Goal: Task Accomplishment & Management: Use online tool/utility

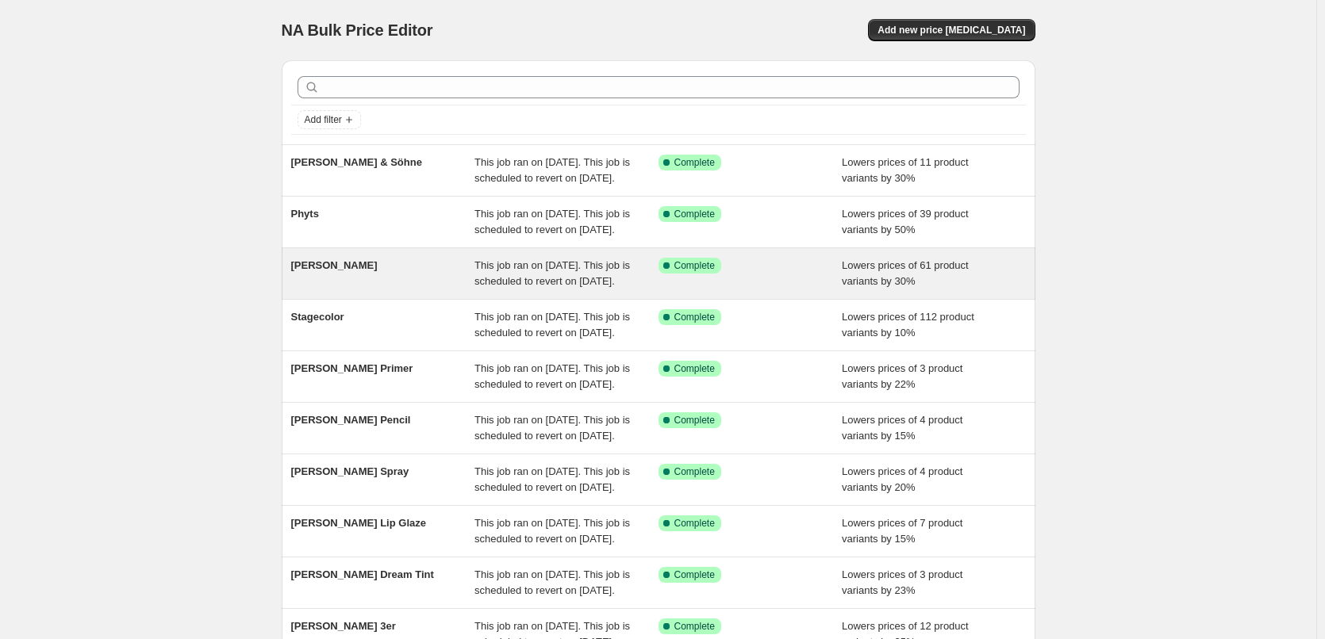
scroll to position [336, 0]
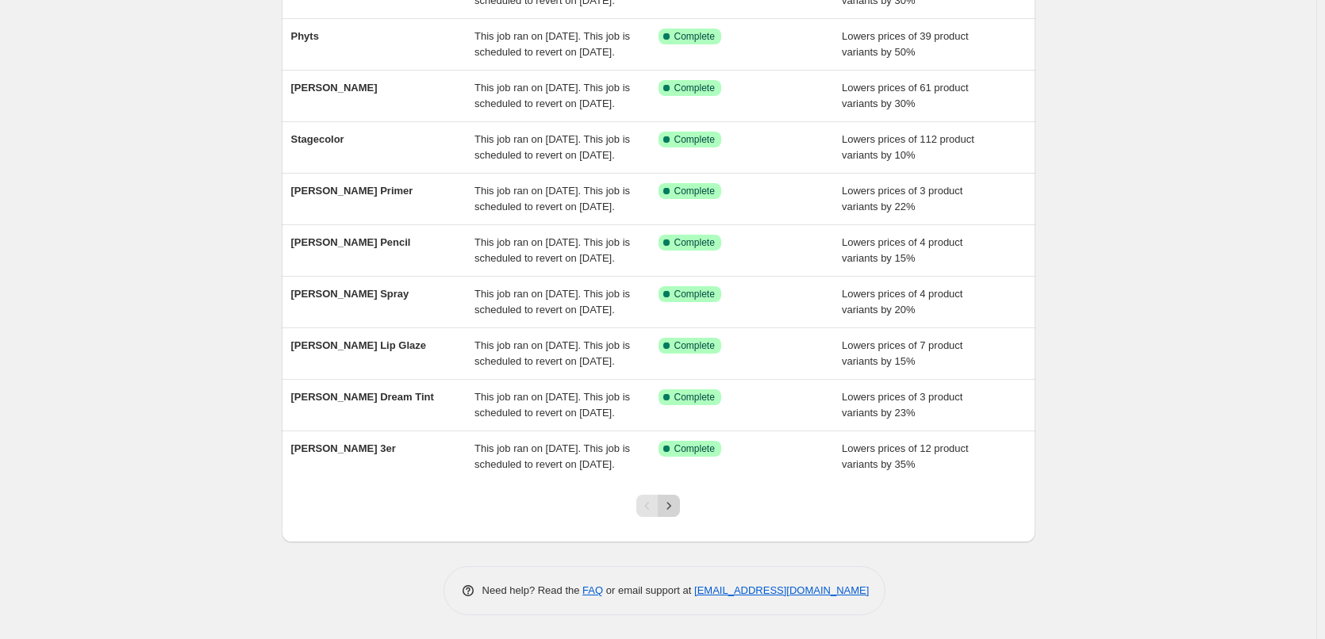
click at [670, 505] on icon "Next" at bounding box center [669, 506] width 16 height 16
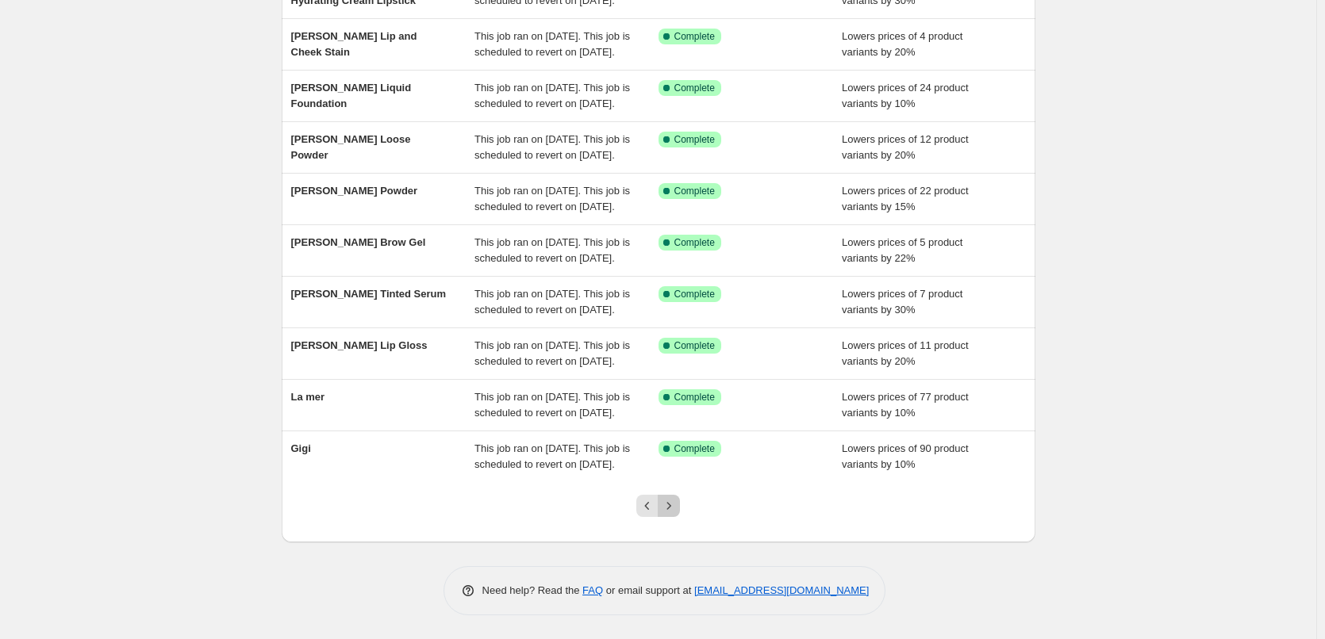
click at [671, 501] on icon "Next" at bounding box center [669, 506] width 16 height 16
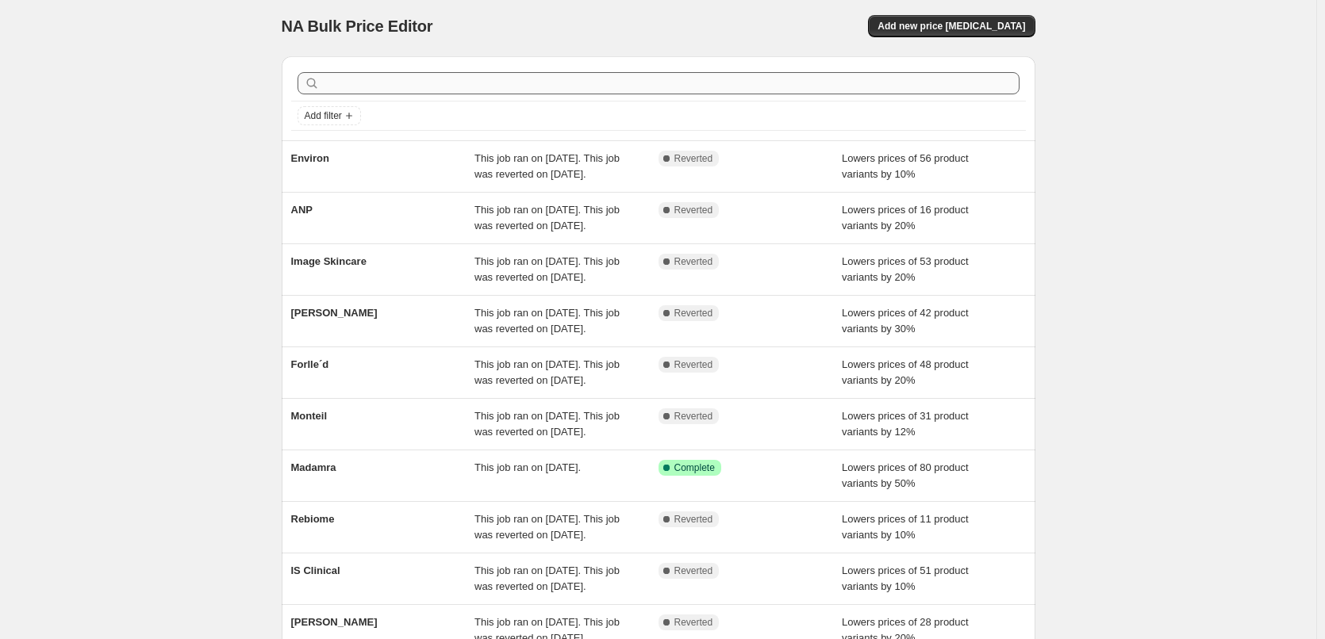
scroll to position [0, 0]
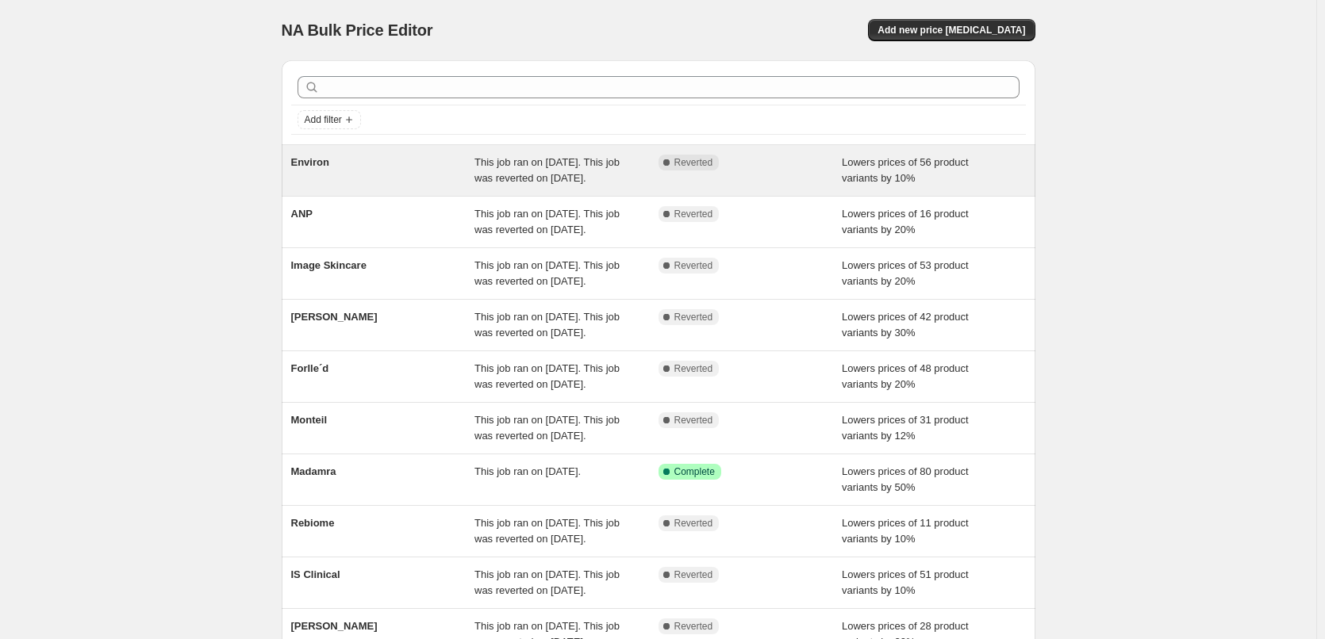
click at [322, 170] on div "Environ" at bounding box center [383, 171] width 184 height 32
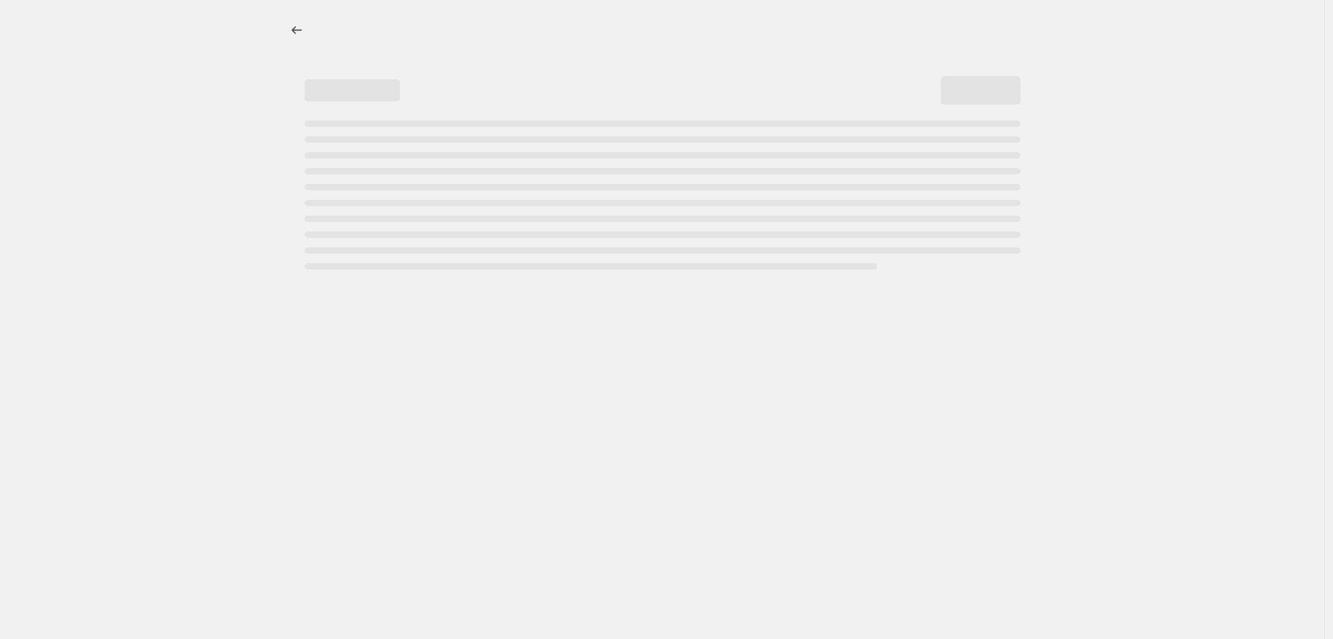
select select "percentage"
select select "vendor"
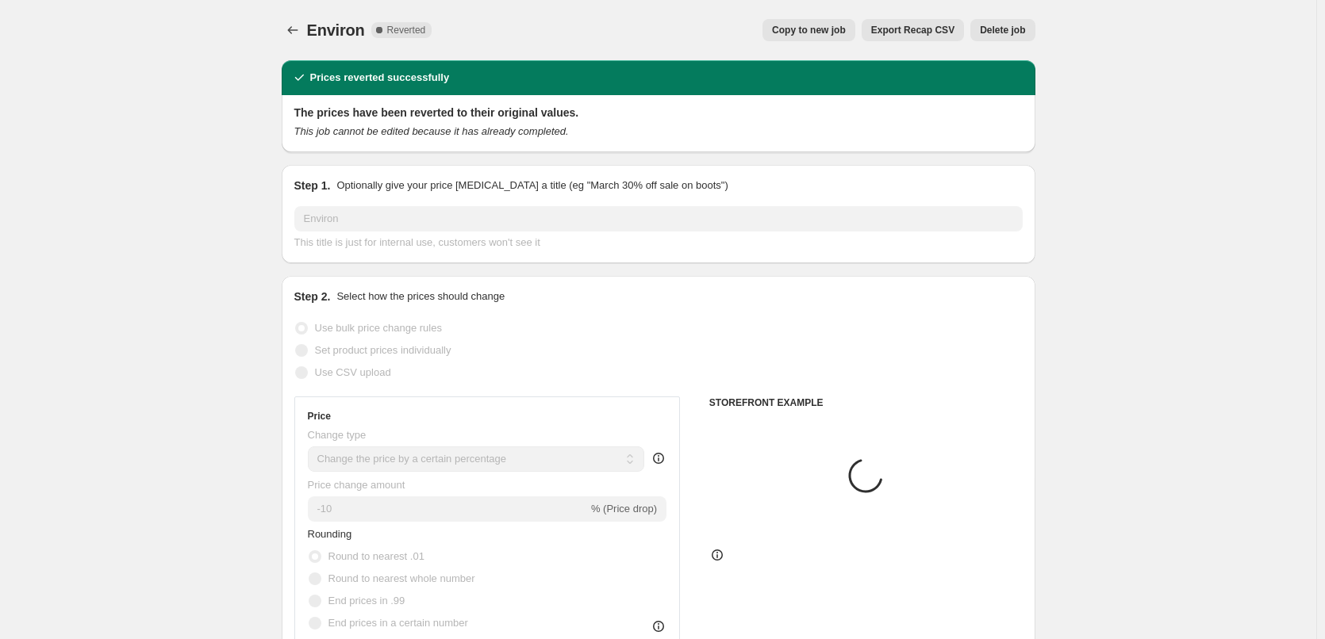
click at [824, 29] on span "Copy to new job" at bounding box center [809, 30] width 74 height 13
select select "percentage"
select select "vendor"
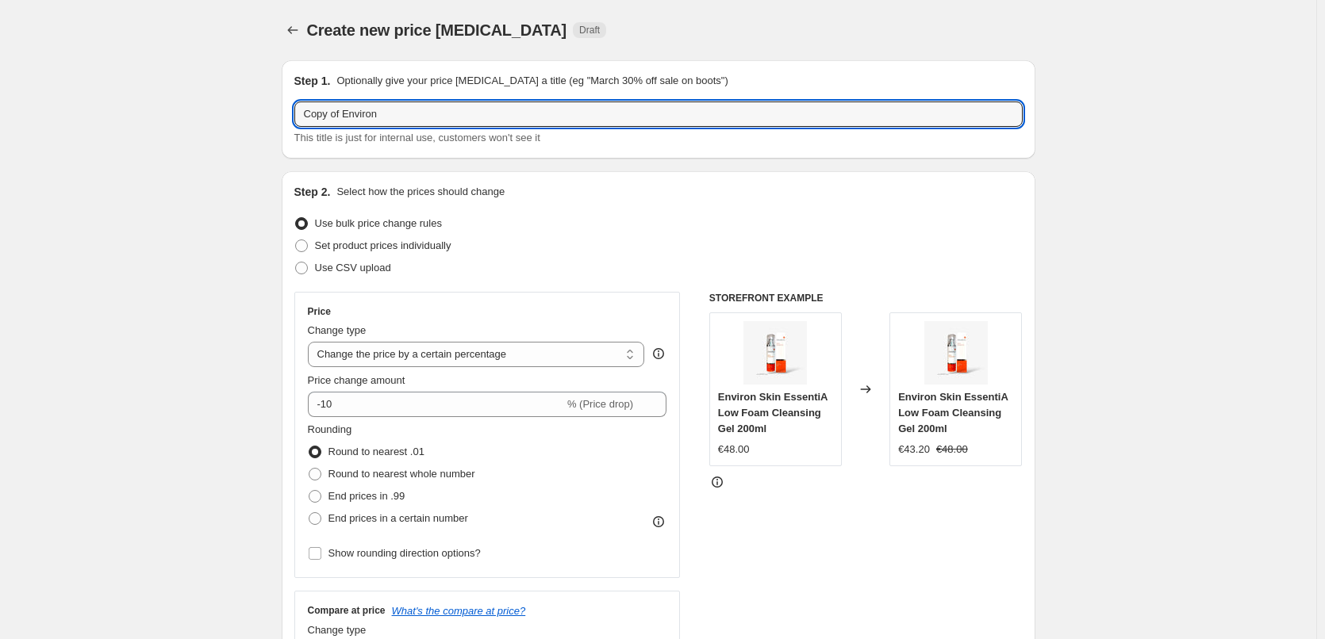
drag, startPoint x: 346, startPoint y: 117, endPoint x: 213, endPoint y: 124, distance: 132.7
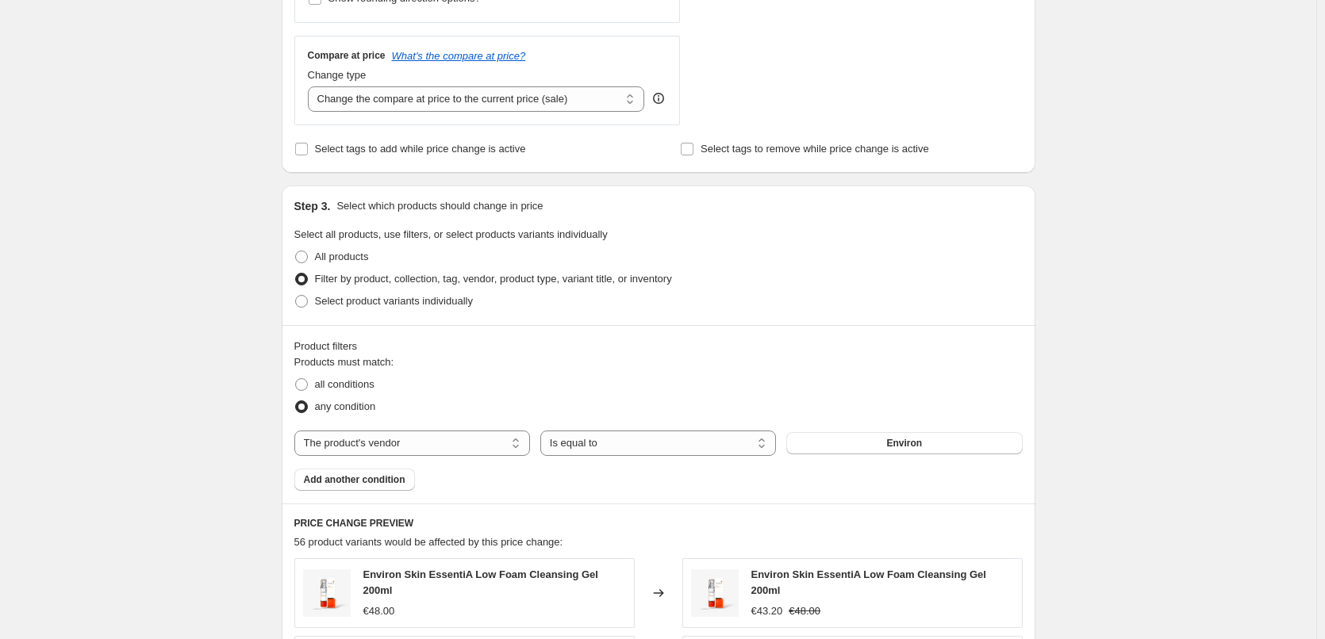
scroll to position [1136, 0]
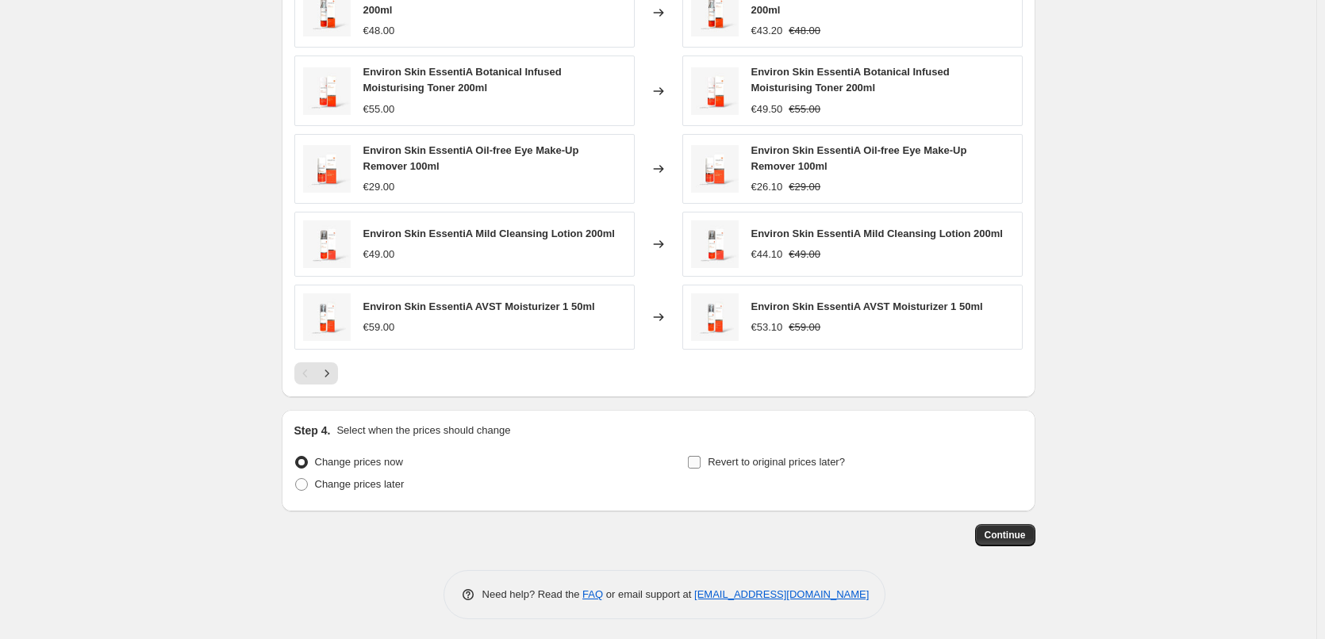
type input "Environ"
click at [761, 456] on span "Revert to original prices later?" at bounding box center [776, 462] width 137 height 12
click at [700, 456] on input "Revert to original prices later?" at bounding box center [694, 462] width 13 height 13
checkbox input "true"
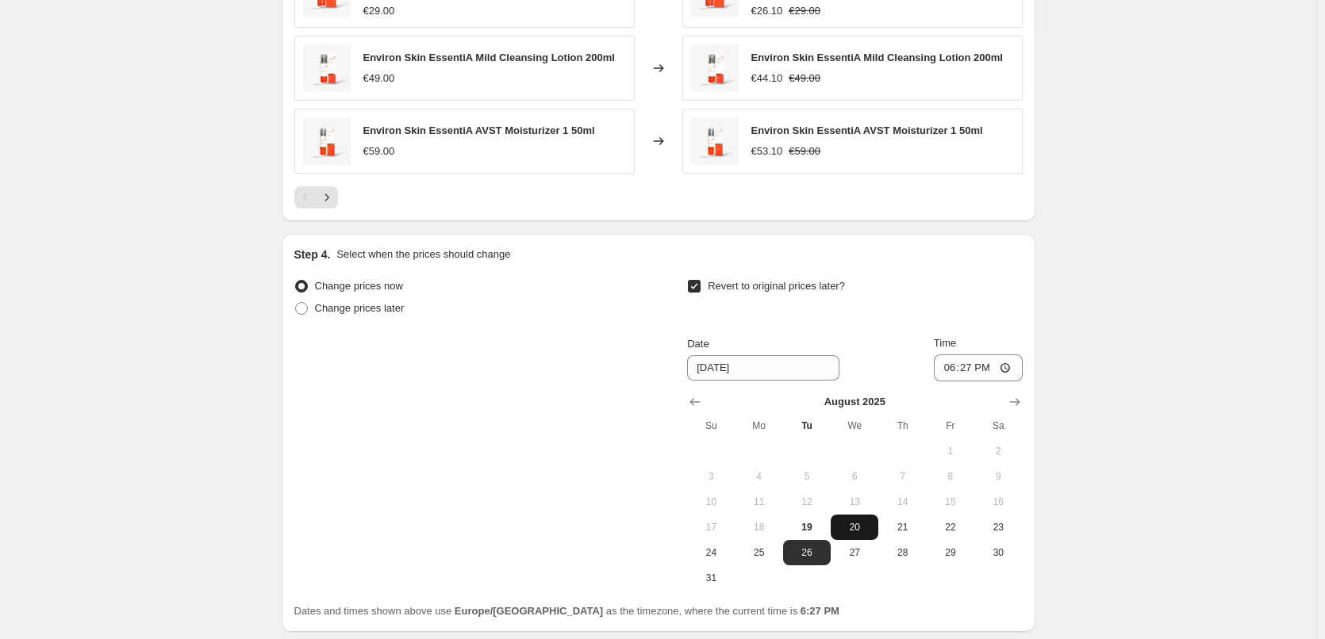
scroll to position [1433, 0]
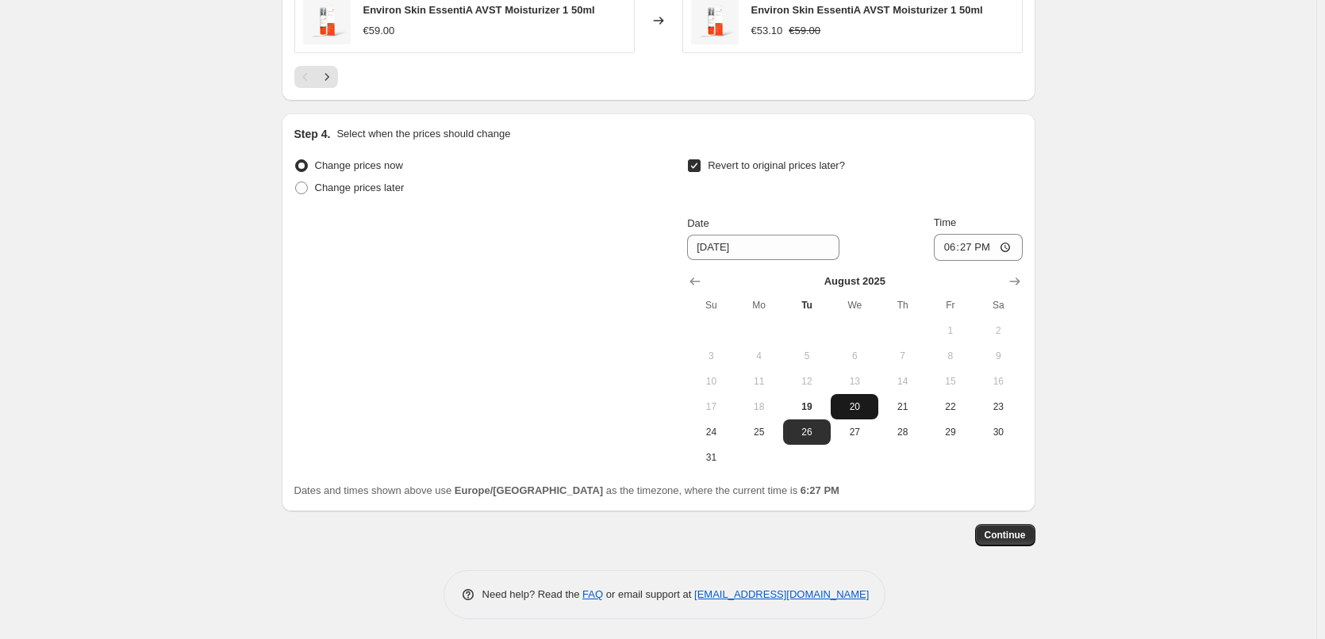
click at [853, 394] on button "20" at bounding box center [855, 406] width 48 height 25
type input "[DATE]"
click at [949, 244] on input "18:27" at bounding box center [978, 247] width 89 height 27
type input "03:00"
click at [1019, 531] on span "Continue" at bounding box center [1004, 535] width 41 height 13
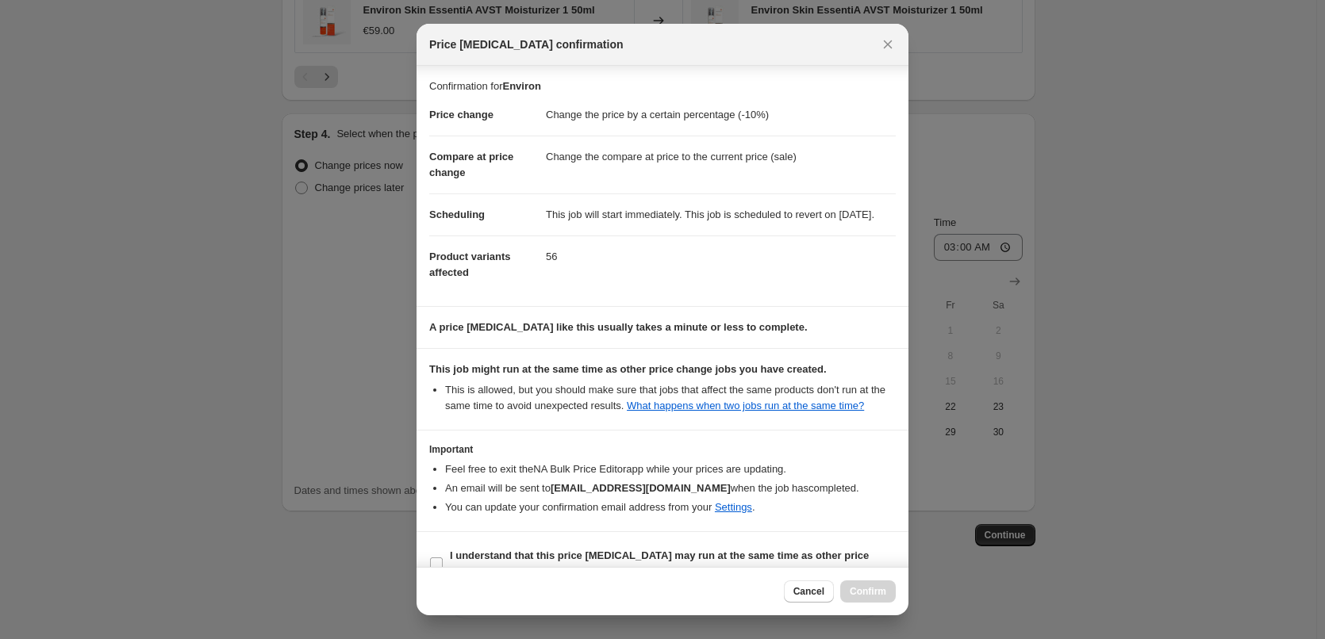
scroll to position [44, 0]
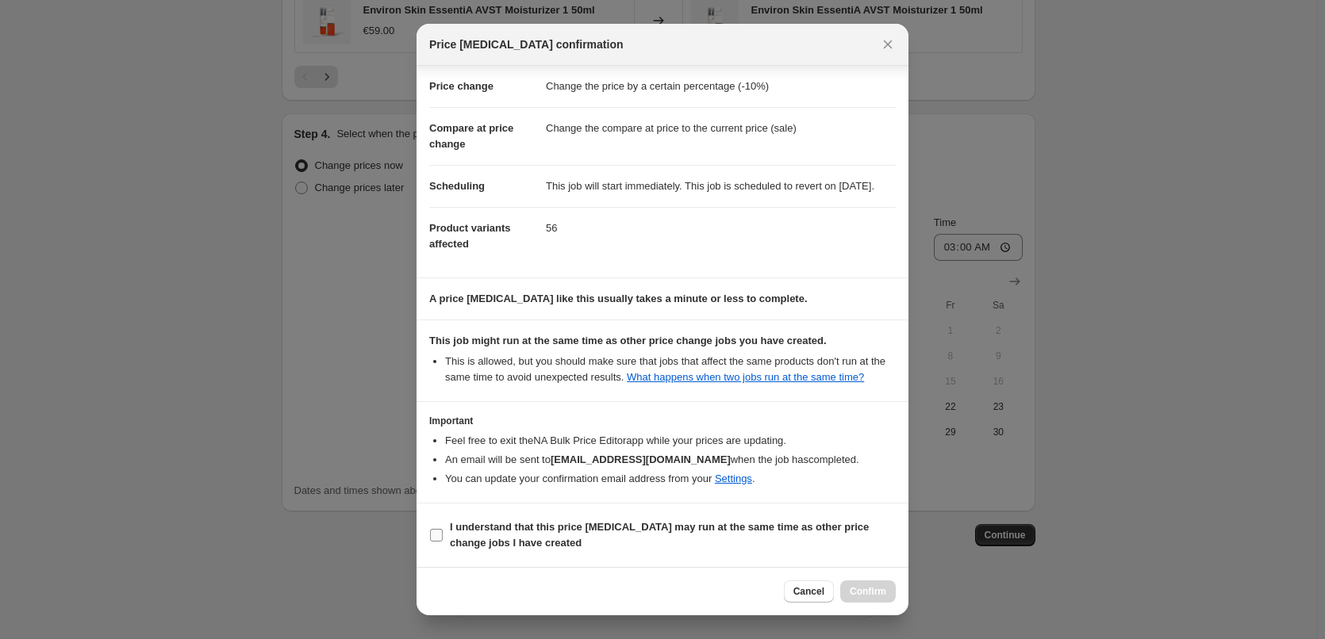
click at [516, 535] on span "I understand that this price [MEDICAL_DATA] may run at the same time as other p…" at bounding box center [673, 536] width 446 height 32
click at [443, 535] on input "I understand that this price [MEDICAL_DATA] may run at the same time as other p…" at bounding box center [436, 535] width 13 height 13
checkbox input "true"
click at [858, 594] on span "Confirm" at bounding box center [868, 591] width 36 height 13
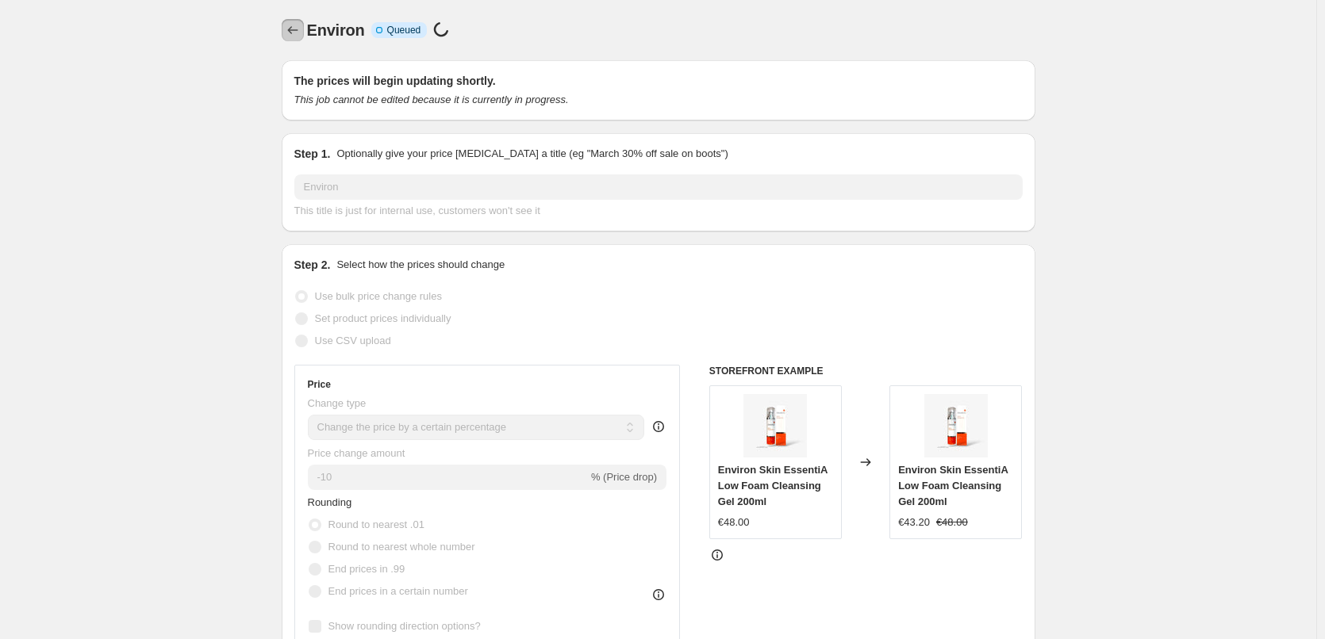
click at [303, 40] on button "Price change jobs" at bounding box center [293, 30] width 22 height 22
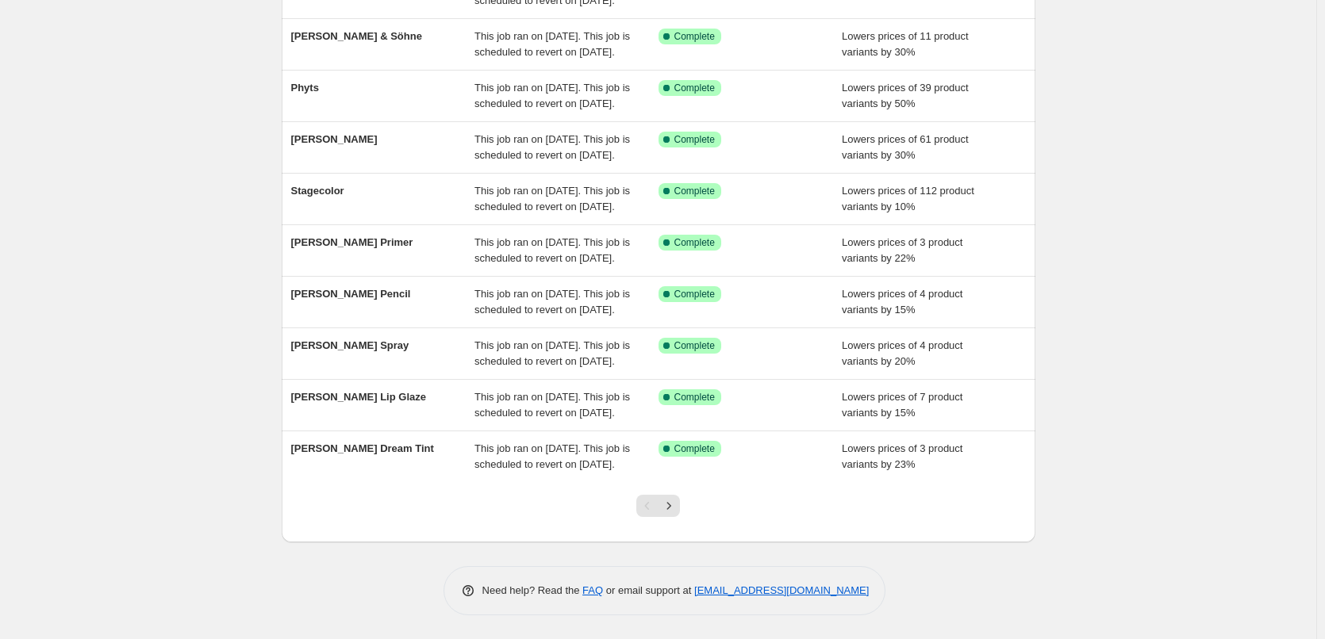
scroll to position [336, 0]
click at [685, 508] on div at bounding box center [658, 512] width 64 height 60
click at [680, 508] on button "Next" at bounding box center [669, 506] width 22 height 22
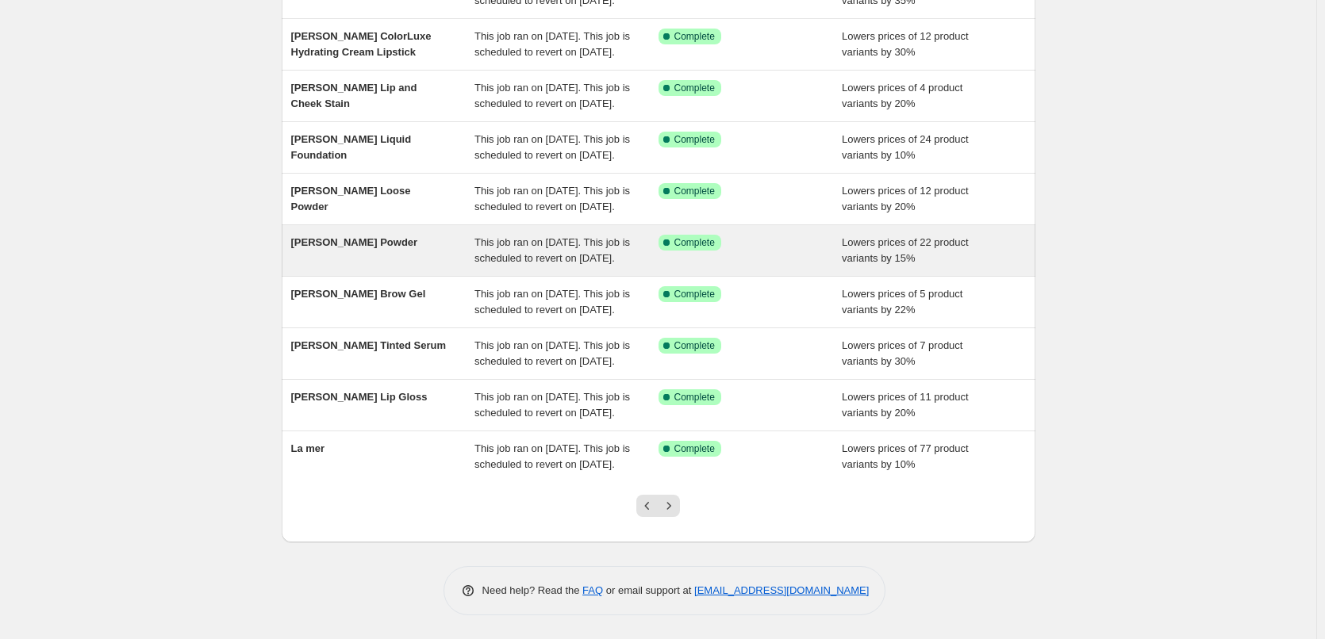
click at [680, 511] on button "Next" at bounding box center [669, 506] width 22 height 22
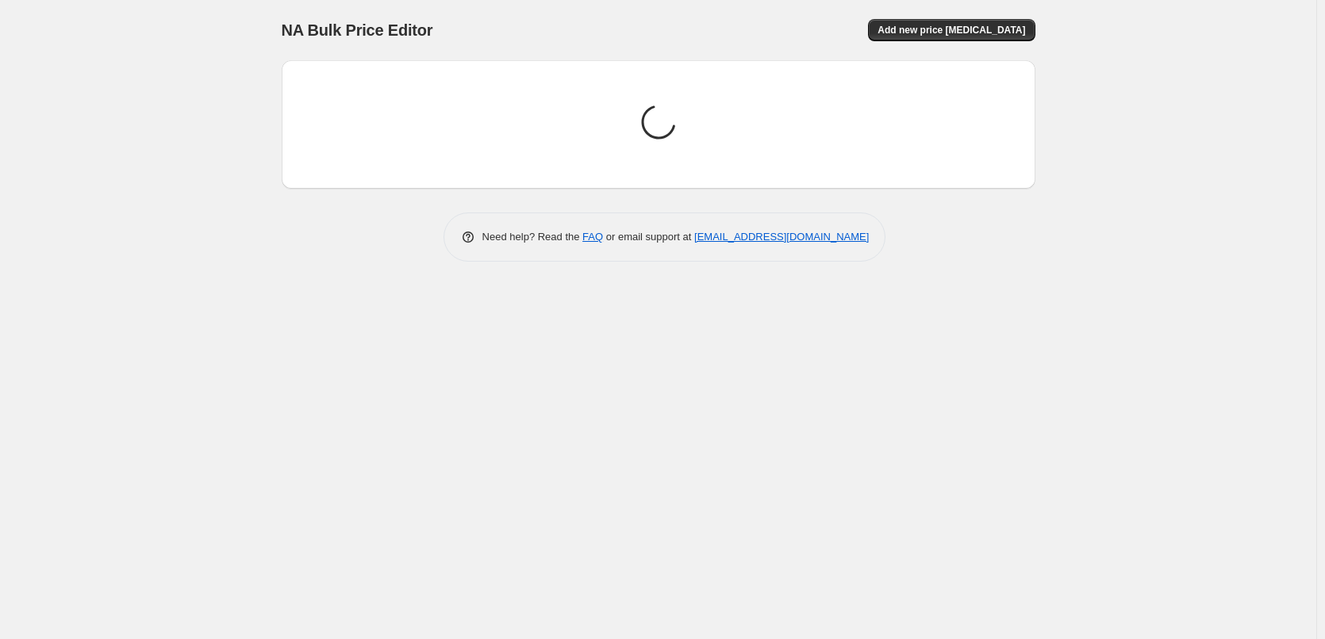
scroll to position [0, 0]
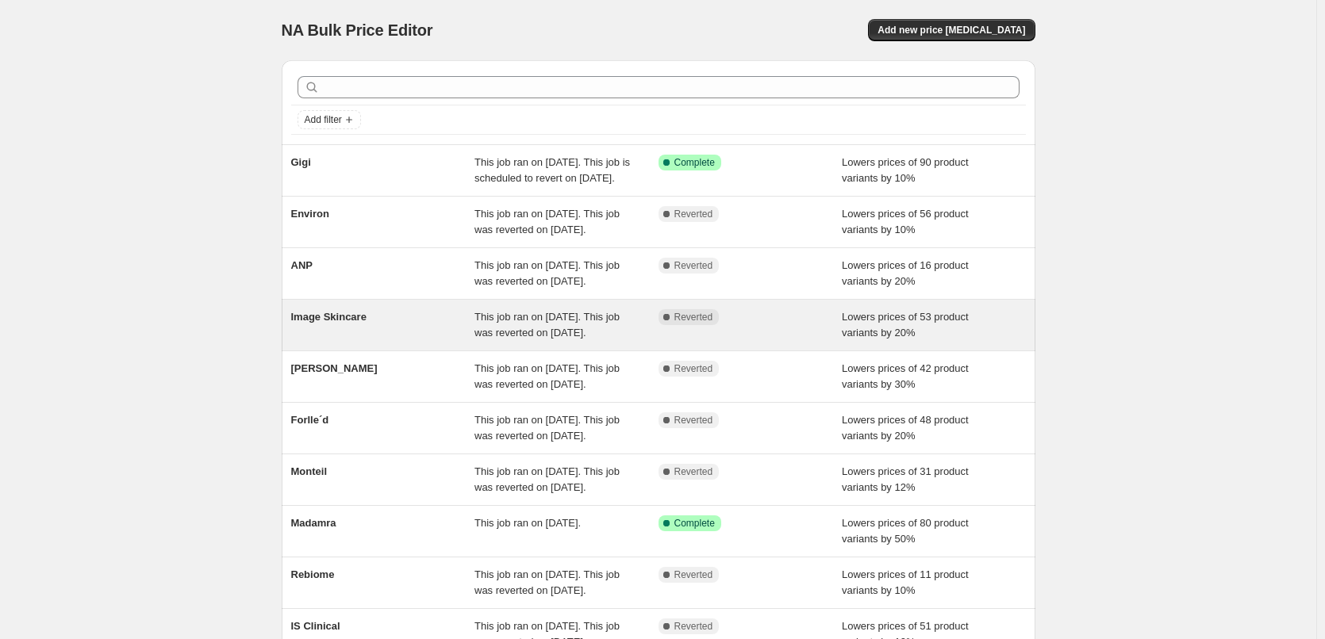
click at [353, 323] on span "Image Skincare" at bounding box center [328, 317] width 75 height 12
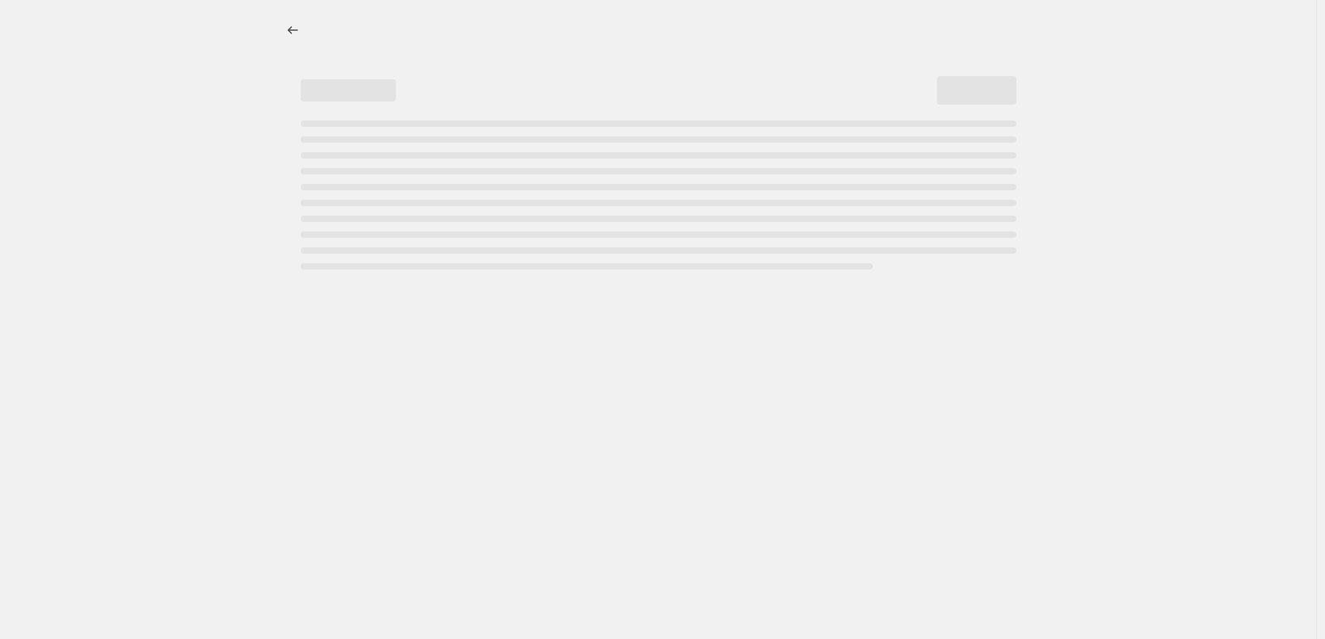
select select "percentage"
select select "remove"
select select "vendor"
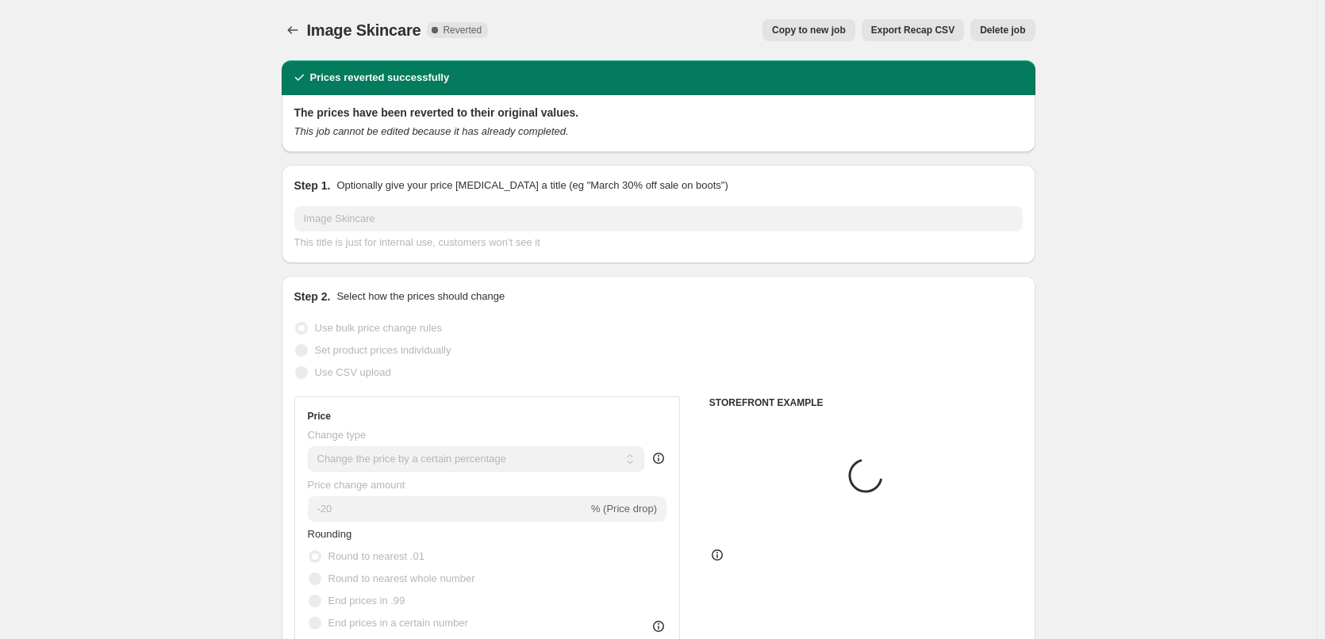
click at [829, 42] on div "Image Skincare. This page is ready Image Skincare Complete Reverted Copy to new…" at bounding box center [659, 30] width 754 height 60
click at [828, 36] on span "Copy to new job" at bounding box center [809, 30] width 74 height 13
select select "percentage"
select select "remove"
select select "vendor"
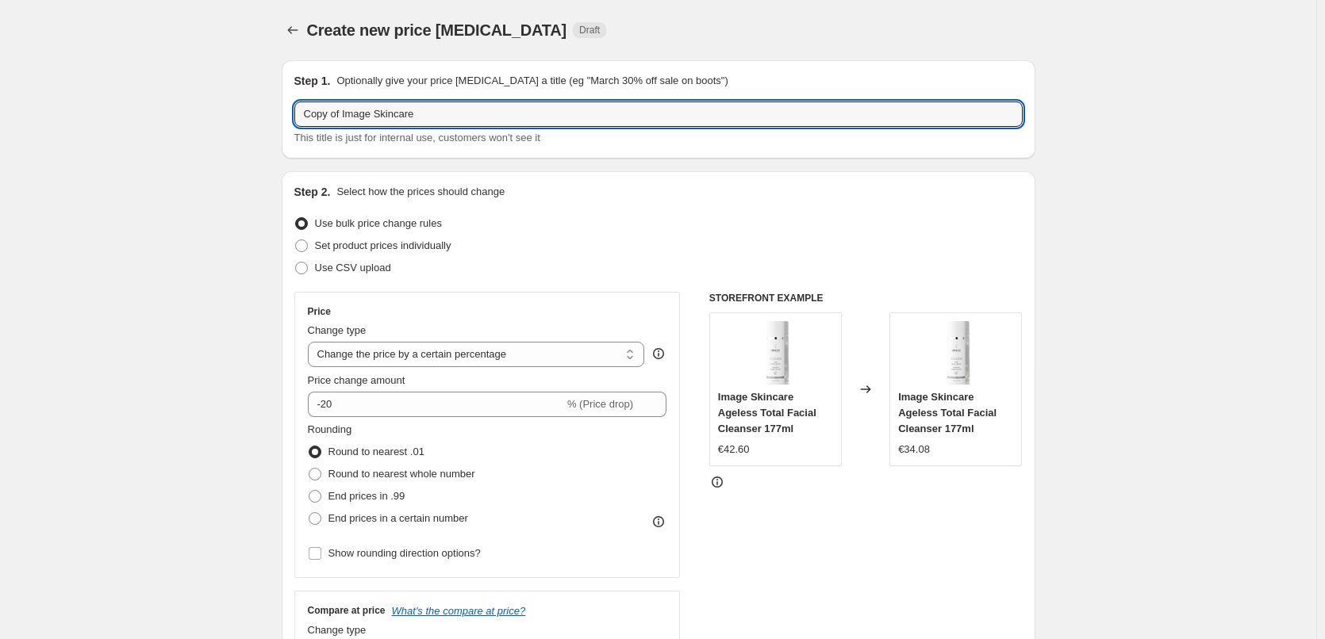
drag, startPoint x: 346, startPoint y: 113, endPoint x: 223, endPoint y: 121, distance: 123.2
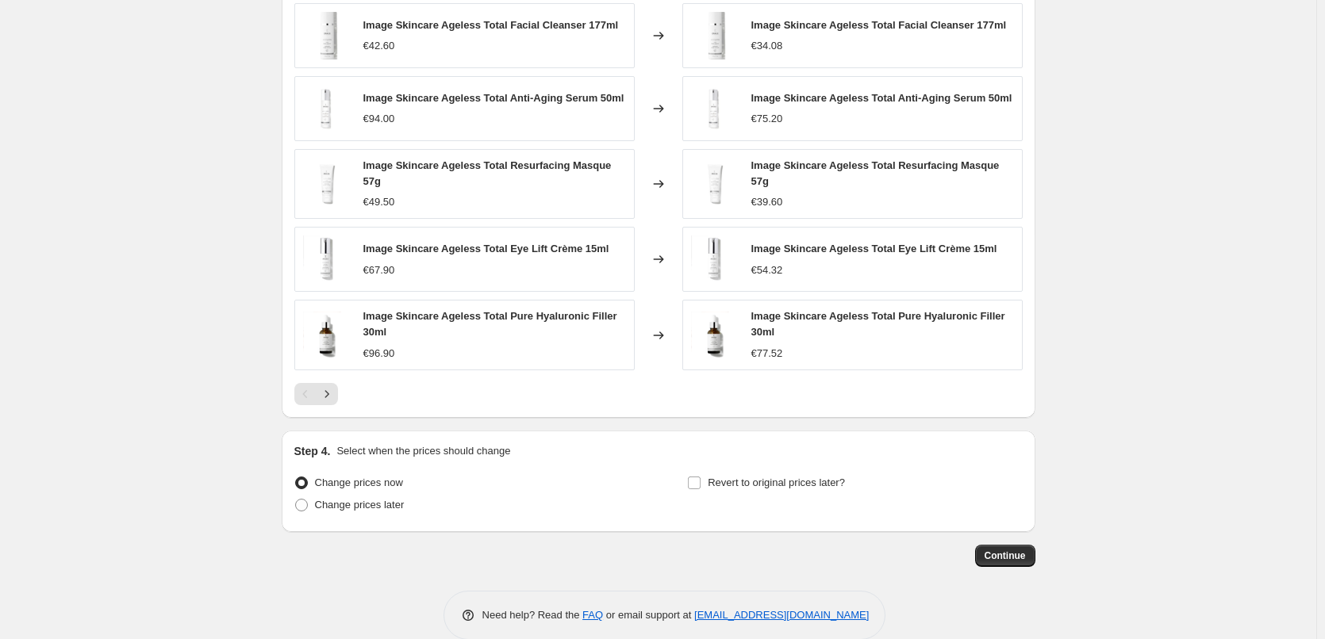
scroll to position [1130, 0]
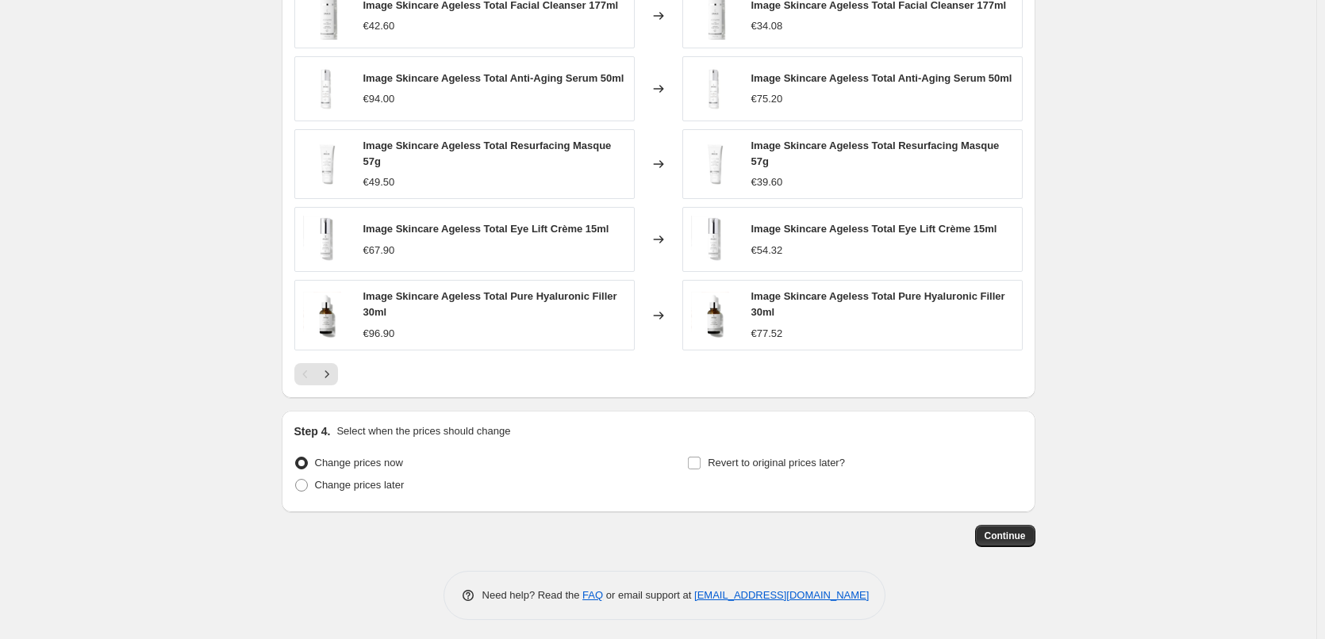
type input "Image Skincare"
click at [743, 447] on div "Step 4. Select when the prices should change Change prices now Change prices la…" at bounding box center [658, 462] width 728 height 76
click at [746, 455] on span "Revert to original prices later?" at bounding box center [776, 463] width 137 height 16
click at [700, 457] on input "Revert to original prices later?" at bounding box center [694, 463] width 13 height 13
checkbox input "true"
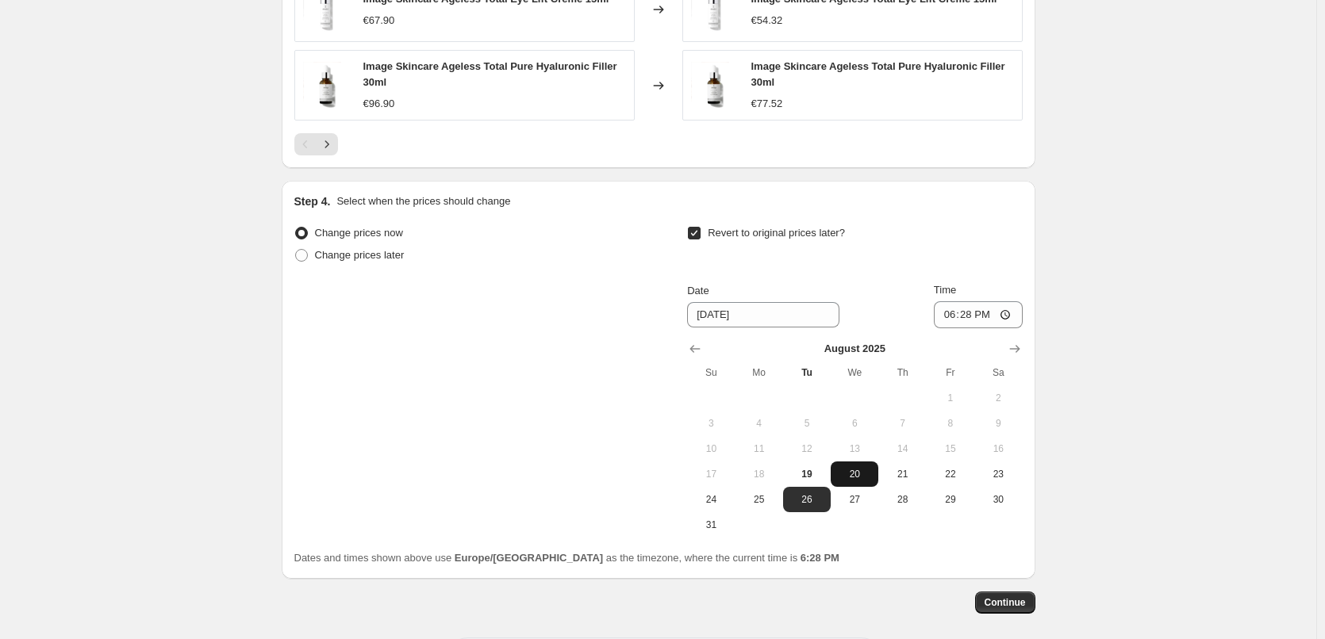
scroll to position [1427, 0]
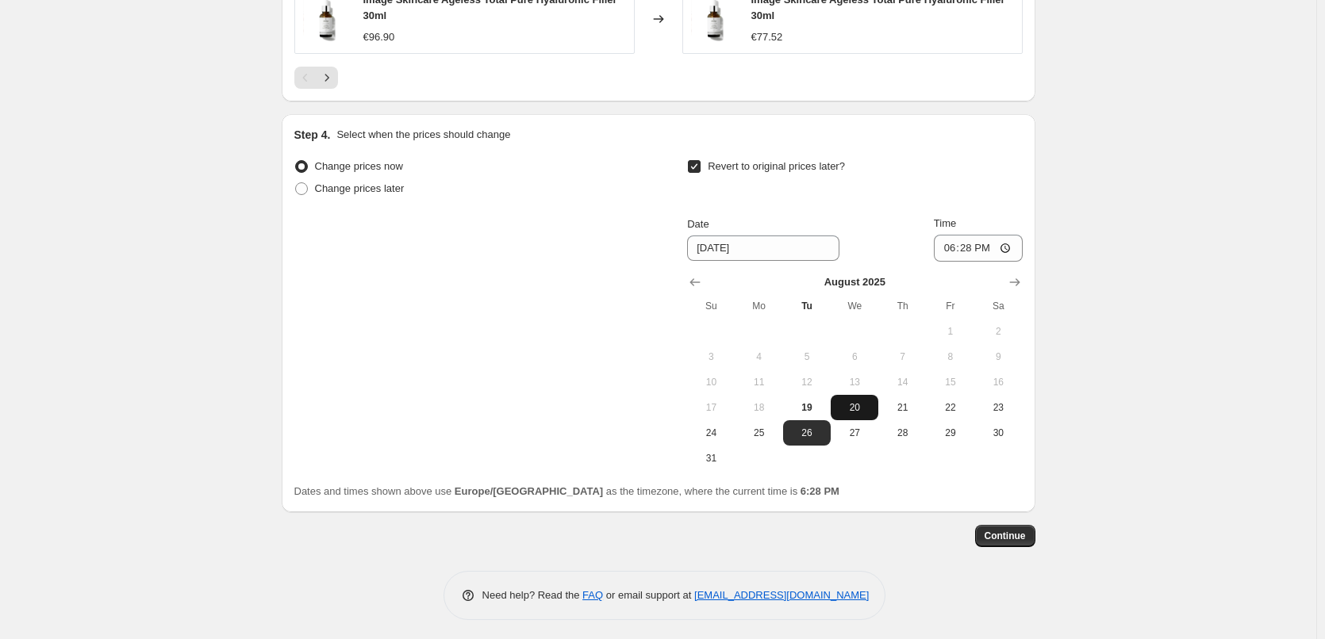
click at [865, 401] on span "20" at bounding box center [854, 407] width 35 height 13
type input "[DATE]"
click at [947, 244] on input "18:28" at bounding box center [978, 248] width 89 height 27
type input "03:00"
click at [1023, 530] on span "Continue" at bounding box center [1004, 536] width 41 height 13
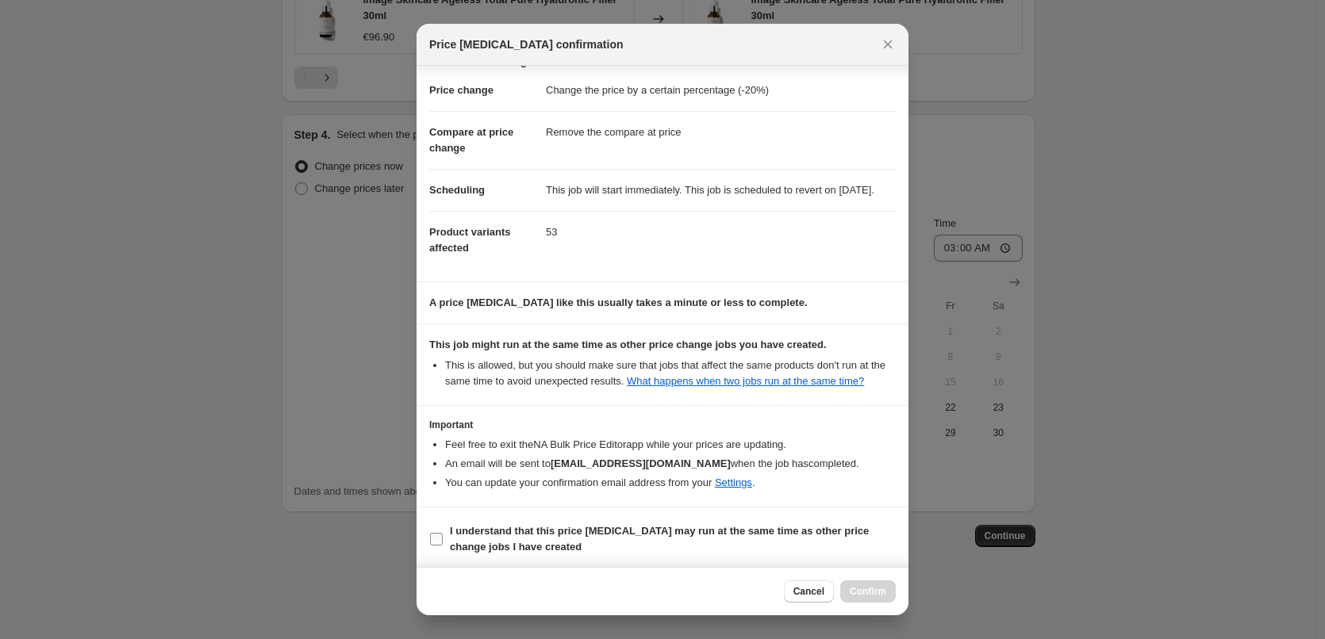
scroll to position [44, 0]
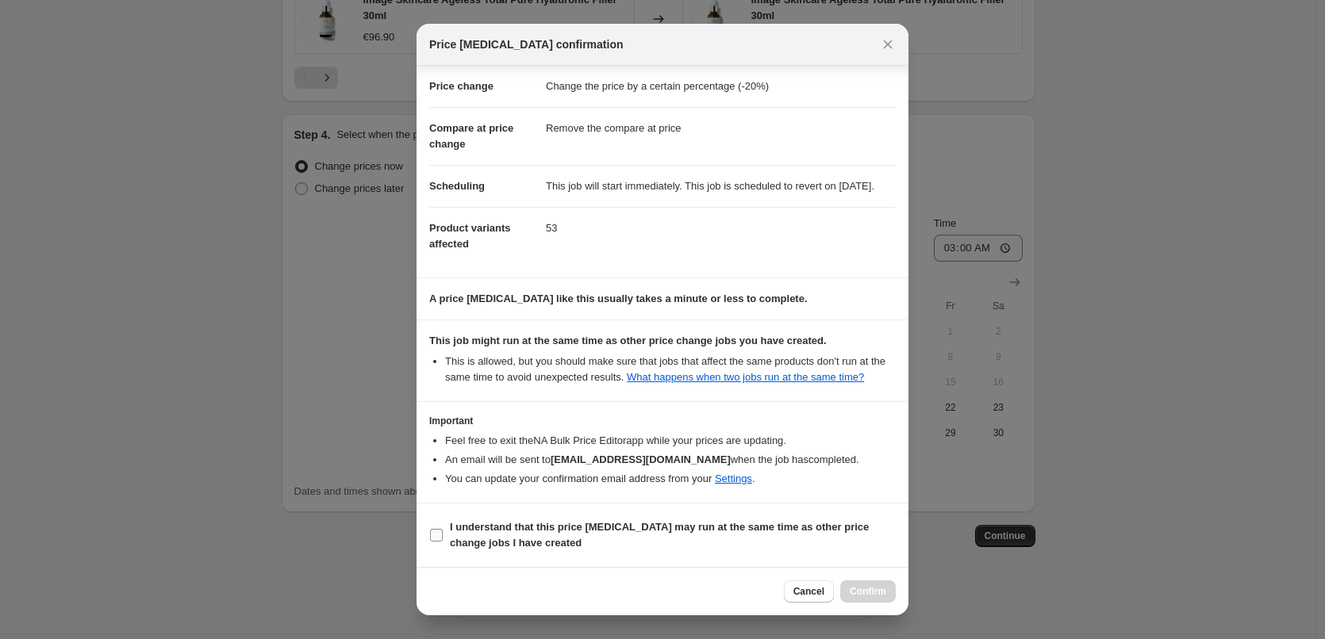
click at [515, 527] on b "I understand that this price [MEDICAL_DATA] may run at the same time as other p…" at bounding box center [659, 535] width 419 height 28
click at [443, 529] on input "I understand that this price [MEDICAL_DATA] may run at the same time as other p…" at bounding box center [436, 535] width 13 height 13
checkbox input "true"
click at [878, 585] on button "Confirm" at bounding box center [868, 592] width 56 height 22
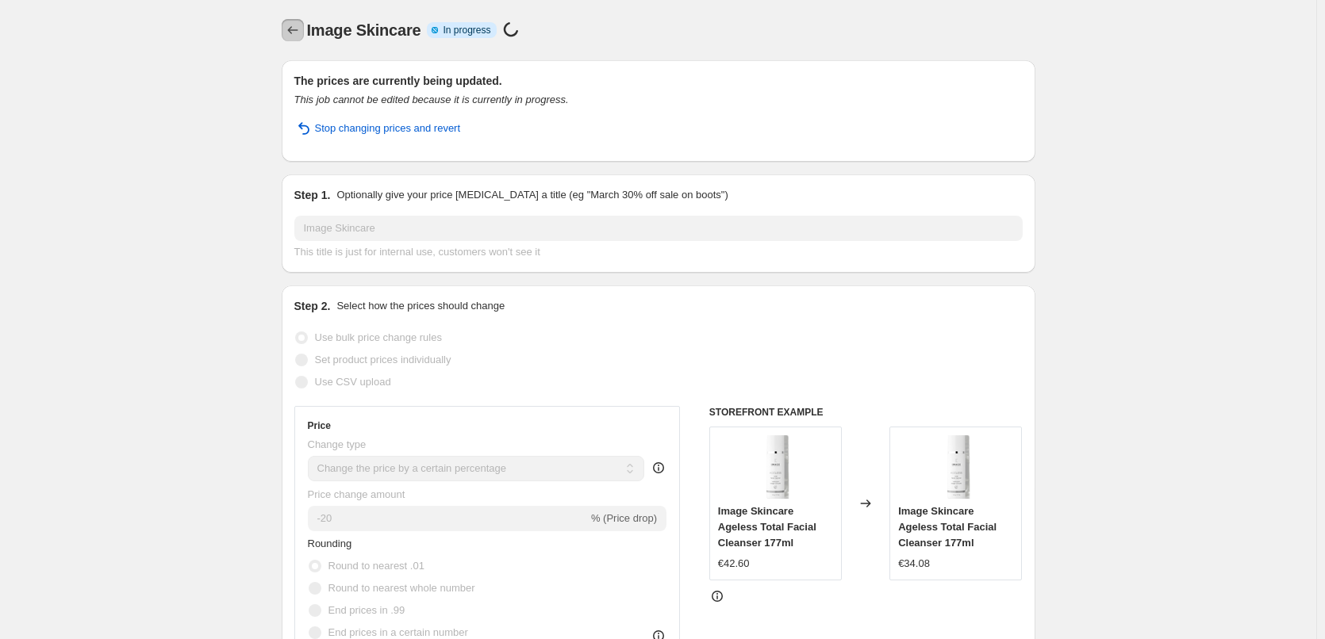
click at [292, 24] on icon "Price change jobs" at bounding box center [293, 30] width 16 height 16
